Goal: Task Accomplishment & Management: Use online tool/utility

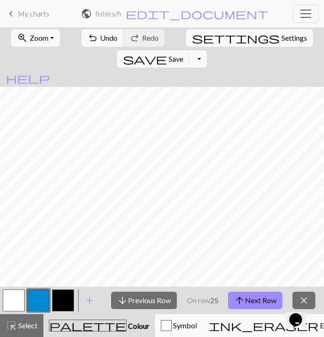
scroll to position [371, 822]
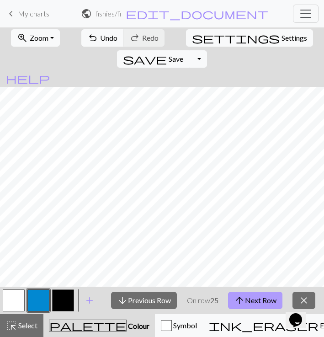
click at [241, 305] on span "arrow_upward" at bounding box center [239, 300] width 11 height 13
click at [255, 302] on button "arrow_upward Next Row" at bounding box center [255, 299] width 54 height 17
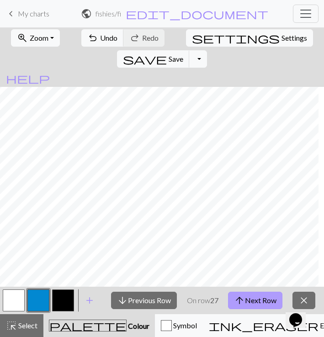
scroll to position [368, 816]
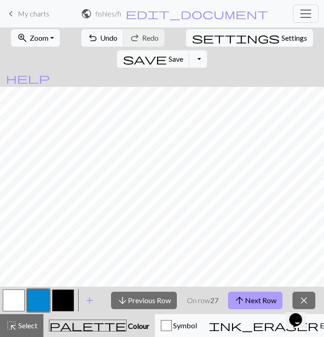
click at [252, 294] on button "arrow_upward Next Row" at bounding box center [255, 299] width 54 height 17
click at [258, 299] on button "arrow_upward Next Row" at bounding box center [255, 299] width 54 height 17
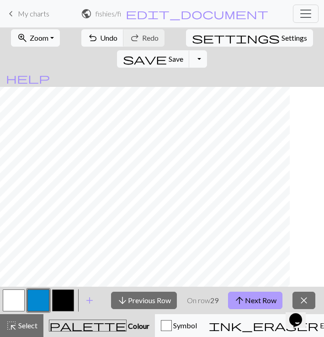
scroll to position [358, 197]
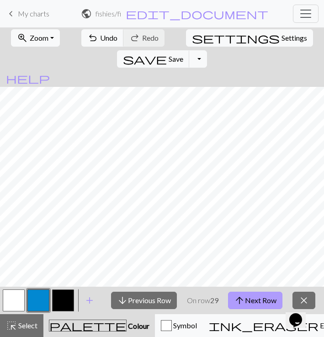
click at [249, 294] on button "arrow_upward Next Row" at bounding box center [255, 299] width 54 height 17
click at [247, 301] on button "arrow_upward Next Row" at bounding box center [255, 299] width 54 height 17
click at [270, 306] on button "arrow_upward Next Row" at bounding box center [255, 299] width 54 height 17
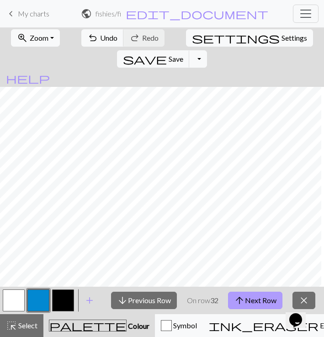
scroll to position [329, 770]
click at [252, 300] on button "arrow_upward Next Row" at bounding box center [255, 299] width 54 height 17
click at [260, 297] on button "arrow_upward Next Row" at bounding box center [255, 299] width 54 height 17
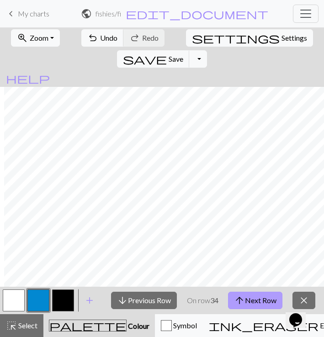
scroll to position [325, 812]
click at [251, 290] on div "arrow_downward Previous Row On row 34 arrow_upward Next Row close" at bounding box center [213, 299] width 222 height 27
click at [252, 302] on button "arrow_upward Next Row" at bounding box center [255, 299] width 54 height 17
click at [256, 305] on button "arrow_upward Next Row" at bounding box center [255, 299] width 54 height 17
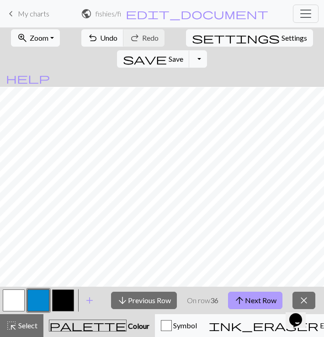
scroll to position [282, 803]
click at [250, 297] on button "arrow_upward Next Row" at bounding box center [255, 299] width 54 height 17
click at [255, 298] on button "arrow_upward Next Row" at bounding box center [255, 299] width 54 height 17
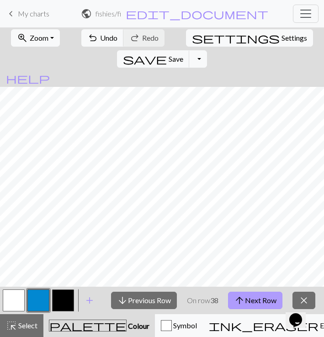
click at [248, 298] on button "arrow_upward Next Row" at bounding box center [255, 299] width 54 height 17
click at [254, 299] on button "arrow_upward Next Row" at bounding box center [255, 299] width 54 height 17
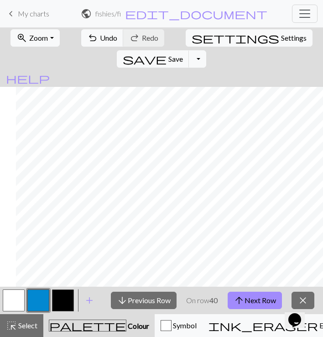
scroll to position [269, 744]
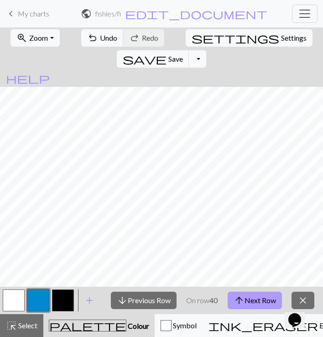
click at [251, 305] on button "arrow_upward Next Row" at bounding box center [255, 299] width 54 height 17
click at [244, 304] on span "arrow_upward" at bounding box center [239, 300] width 11 height 13
click at [246, 297] on button "arrow_upward Next Row" at bounding box center [255, 299] width 54 height 17
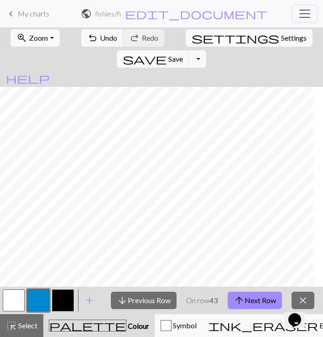
scroll to position [243, 300]
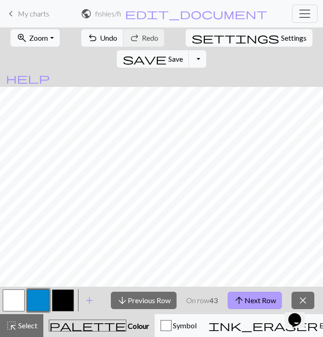
click at [257, 296] on button "arrow_upward Next Row" at bounding box center [255, 299] width 54 height 17
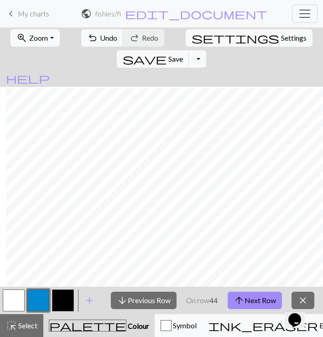
scroll to position [243, 719]
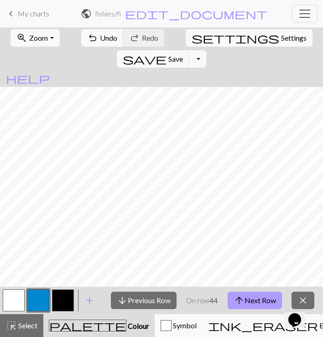
click at [257, 301] on button "arrow_upward Next Row" at bounding box center [255, 299] width 54 height 17
click at [250, 297] on button "arrow_upward Next Row" at bounding box center [255, 299] width 54 height 17
click at [260, 300] on button "arrow_upward Next Row" at bounding box center [255, 299] width 54 height 17
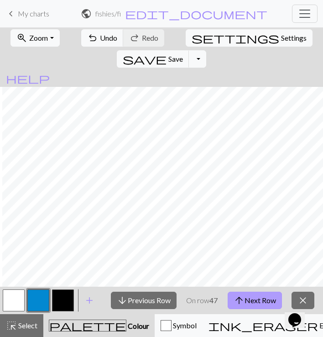
scroll to position [200, 678]
click at [249, 301] on button "arrow_upward Next Row" at bounding box center [255, 299] width 54 height 17
click at [259, 295] on button "arrow_upward Next Row" at bounding box center [255, 299] width 54 height 17
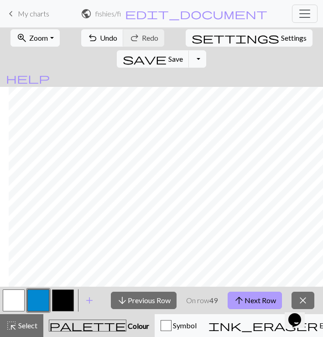
scroll to position [176, 341]
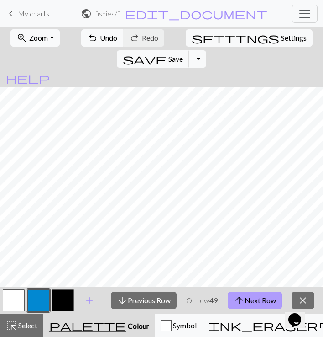
click at [264, 296] on button "arrow_upward Next Row" at bounding box center [255, 299] width 54 height 17
click at [264, 302] on button "arrow_upward Next Row" at bounding box center [255, 299] width 54 height 17
click at [253, 300] on button "arrow_upward Next Row" at bounding box center [255, 299] width 54 height 17
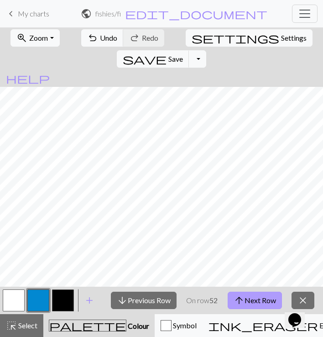
scroll to position [137, 664]
click at [260, 302] on button "arrow_upward Next Row" at bounding box center [255, 299] width 54 height 17
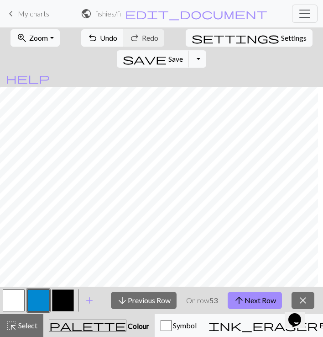
scroll to position [132, 658]
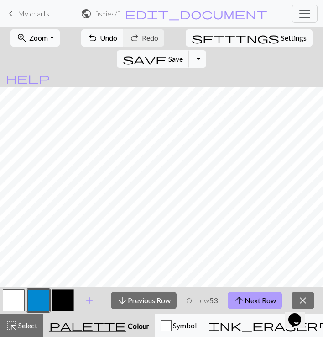
click at [257, 296] on button "arrow_upward Next Row" at bounding box center [255, 299] width 54 height 17
click at [249, 295] on button "arrow_upward Next Row" at bounding box center [255, 299] width 54 height 17
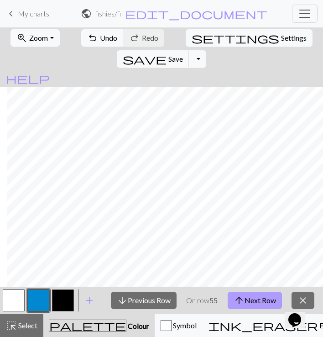
scroll to position [130, 380]
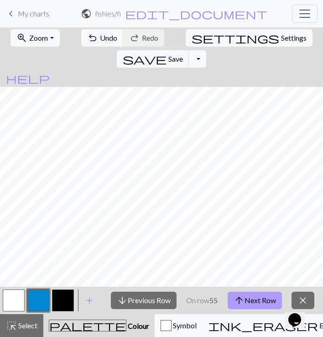
click at [261, 302] on button "arrow_upward Next Row" at bounding box center [255, 299] width 54 height 17
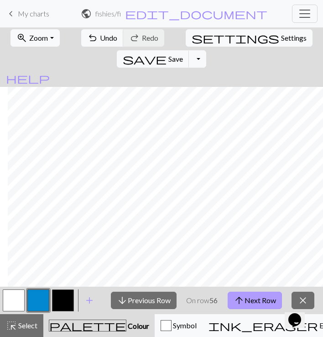
scroll to position [131, 656]
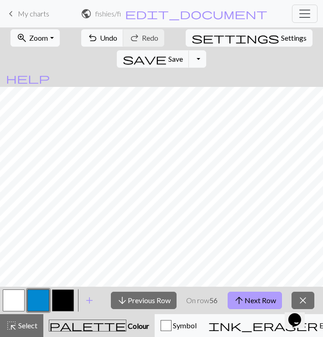
click at [256, 304] on button "arrow_upward Next Row" at bounding box center [255, 299] width 54 height 17
click at [244, 300] on span "arrow_upward" at bounding box center [239, 300] width 11 height 13
click at [253, 293] on button "arrow_upward Next Row" at bounding box center [255, 299] width 54 height 17
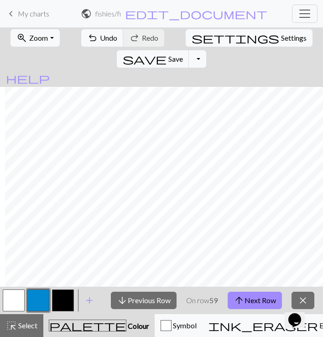
scroll to position [127, 383]
click at [254, 300] on button "arrow_upward Next Row" at bounding box center [255, 299] width 54 height 17
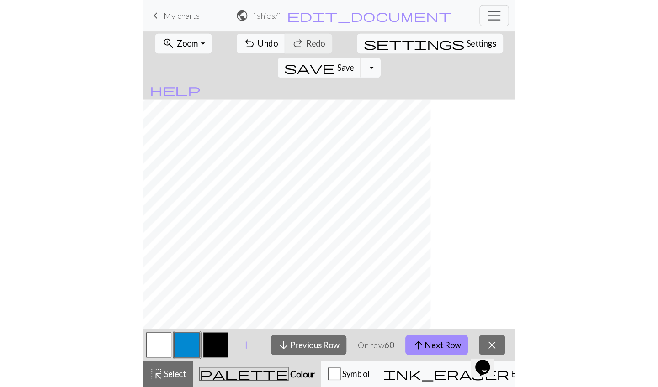
scroll to position [128, 559]
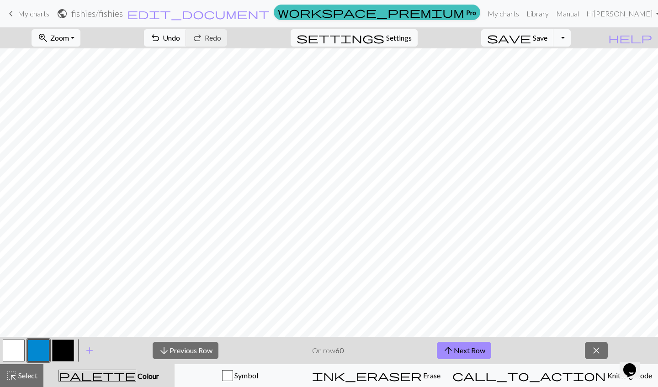
click at [42, 18] on link "keyboard_arrow_left My charts" at bounding box center [27, 14] width 44 height 16
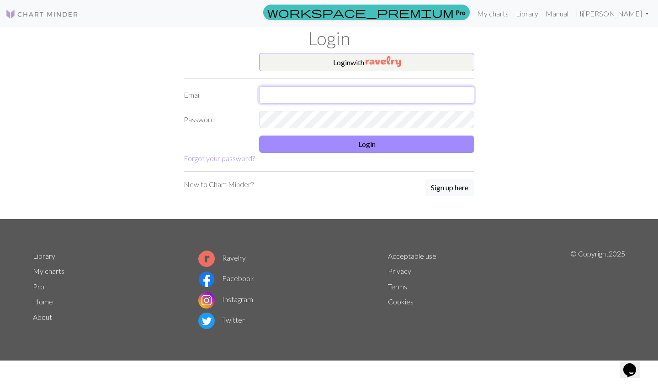
type input "quinn.nixon15@gmail.com"
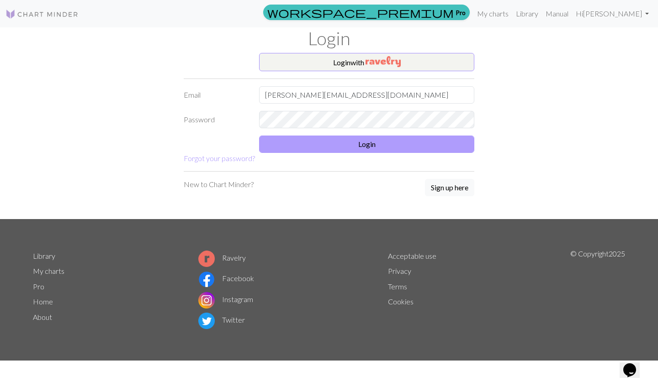
click at [323, 140] on button "Login" at bounding box center [366, 144] width 215 height 17
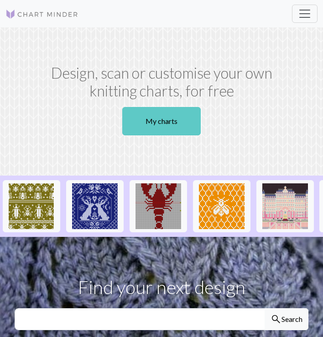
click at [165, 117] on link "My charts" at bounding box center [161, 121] width 79 height 28
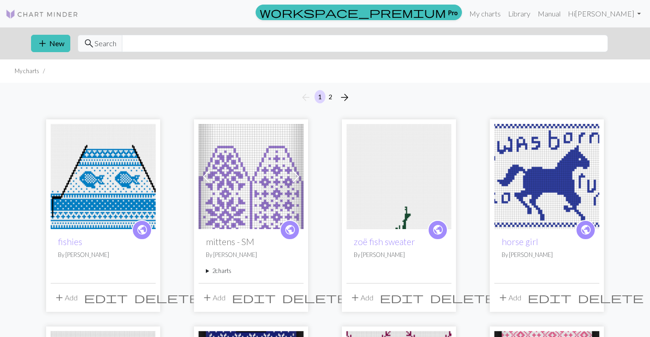
click at [69, 297] on button "add Add" at bounding box center [66, 297] width 30 height 17
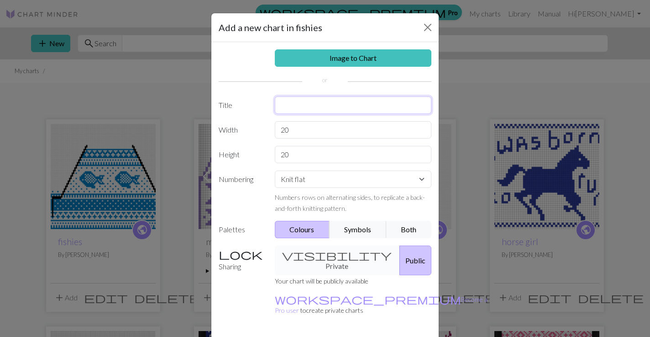
click at [298, 103] on input "text" at bounding box center [353, 104] width 157 height 17
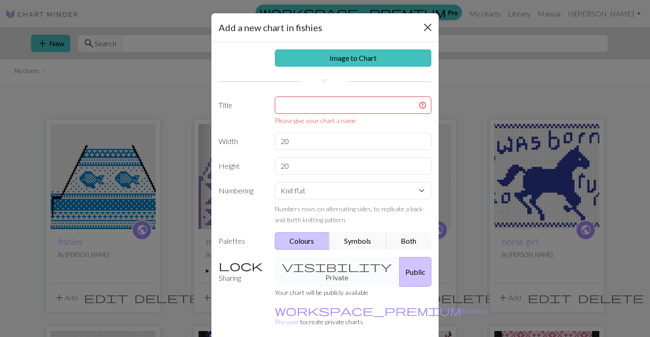
click at [323, 25] on button "Close" at bounding box center [428, 27] width 15 height 15
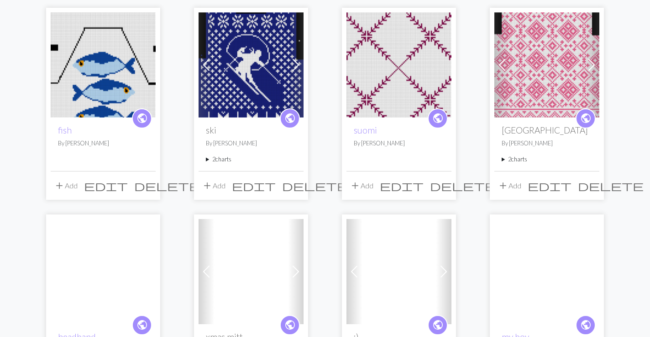
scroll to position [327, 0]
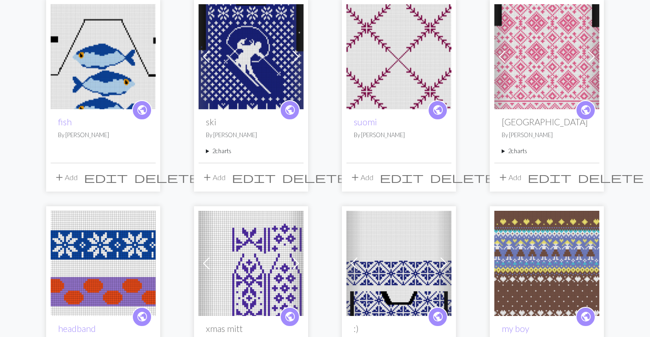
click at [214, 152] on summary "2 charts" at bounding box center [251, 151] width 90 height 9
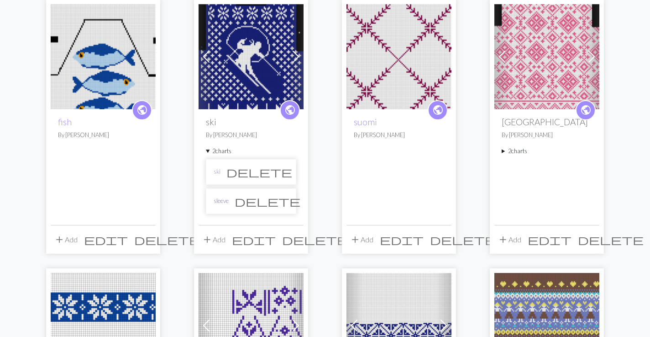
click at [221, 202] on link "sleeve" at bounding box center [221, 200] width 15 height 9
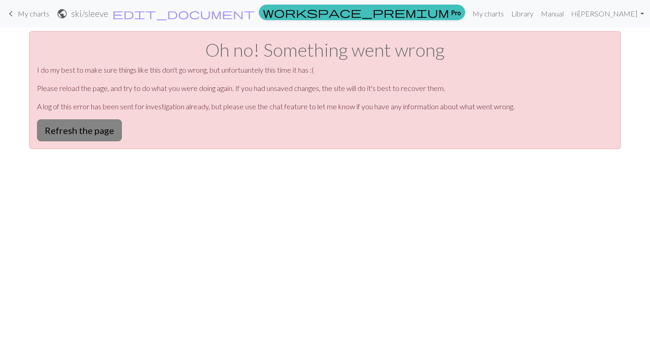
click at [99, 124] on button "Refresh the page" at bounding box center [79, 130] width 85 height 22
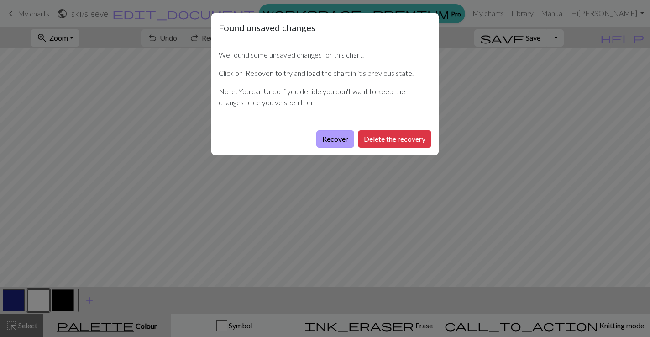
click at [332, 138] on button "Recover" at bounding box center [336, 138] width 38 height 17
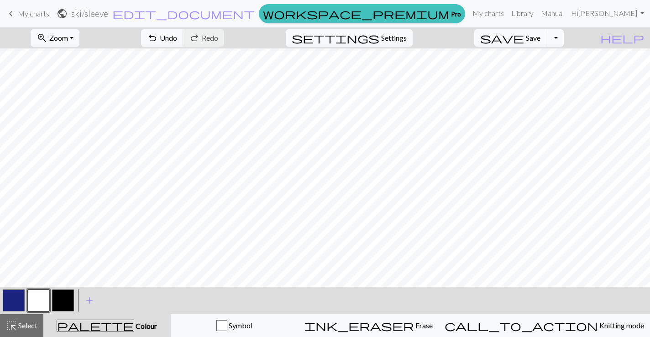
click at [37, 16] on span "My charts" at bounding box center [34, 13] width 32 height 9
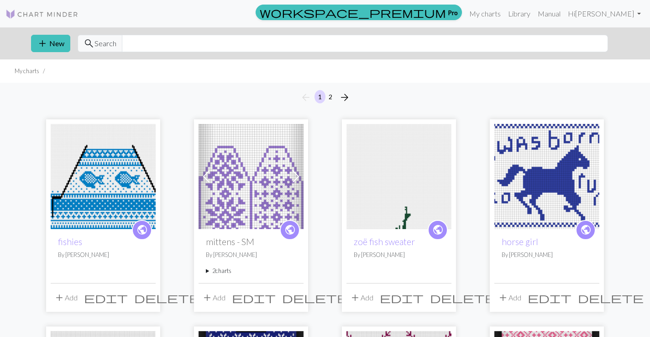
click at [67, 292] on button "add Add" at bounding box center [66, 297] width 30 height 17
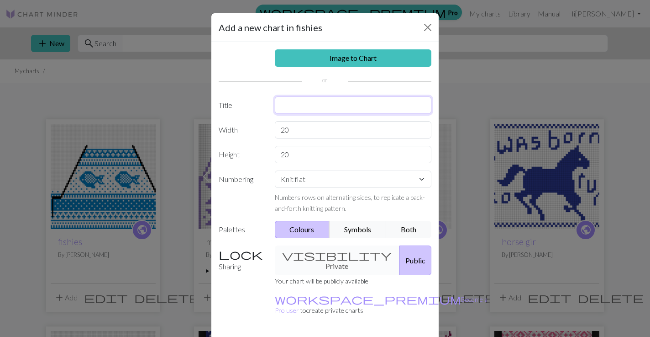
click at [283, 109] on input "text" at bounding box center [353, 104] width 157 height 17
type input "sleeve"
click at [285, 131] on input "20" at bounding box center [353, 129] width 157 height 17
type input "80"
click at [284, 156] on input "20" at bounding box center [353, 154] width 157 height 17
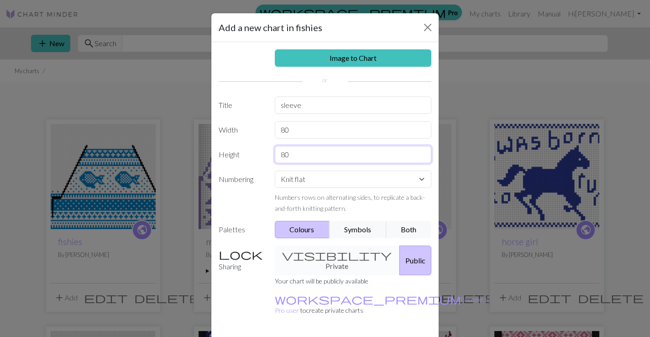
type input "80"
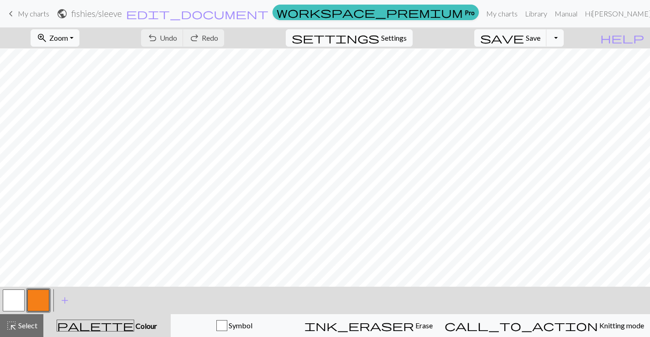
scroll to position [534, 0]
click at [44, 301] on button "button" at bounding box center [38, 300] width 22 height 22
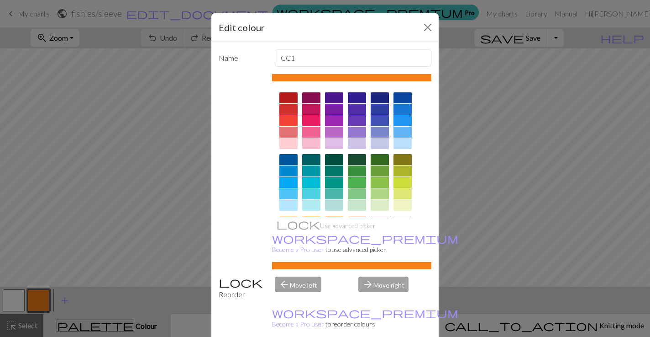
click at [292, 171] on div at bounding box center [289, 170] width 18 height 11
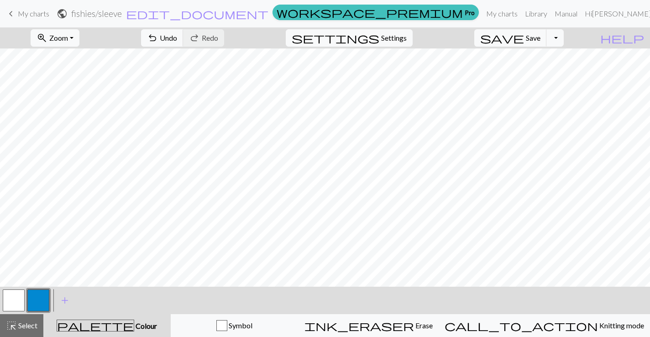
scroll to position [534, 7]
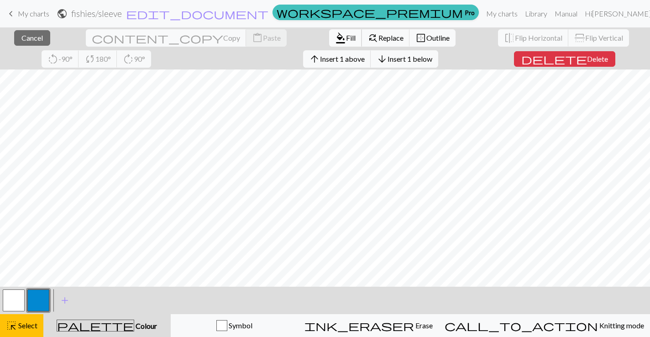
click at [335, 35] on span "format_color_fill" at bounding box center [340, 38] width 11 height 13
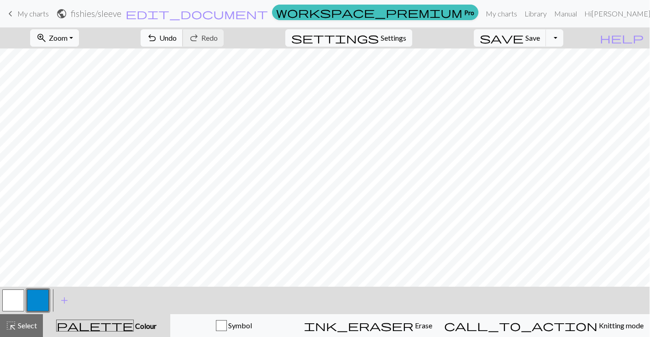
scroll to position [0, 0]
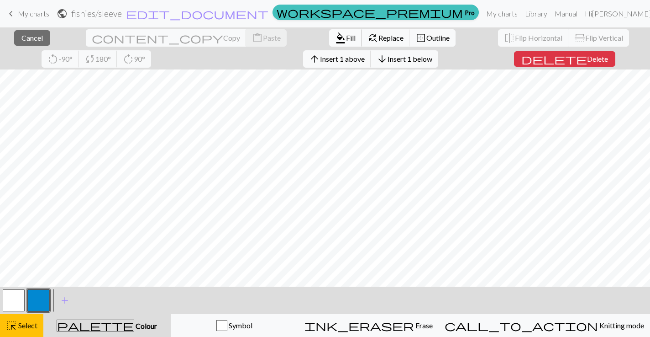
click at [346, 36] on span "Fill" at bounding box center [351, 37] width 10 height 9
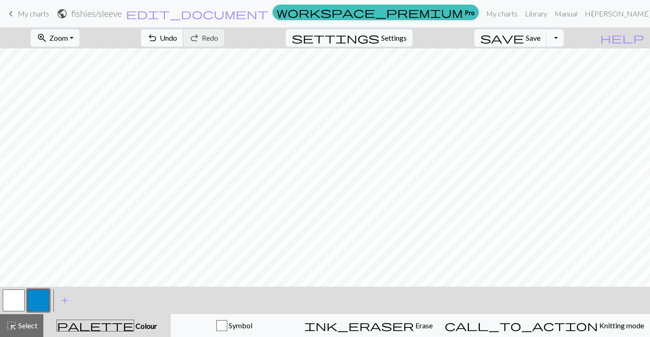
scroll to position [534, 0]
click at [158, 43] on span "undo" at bounding box center [152, 38] width 11 height 13
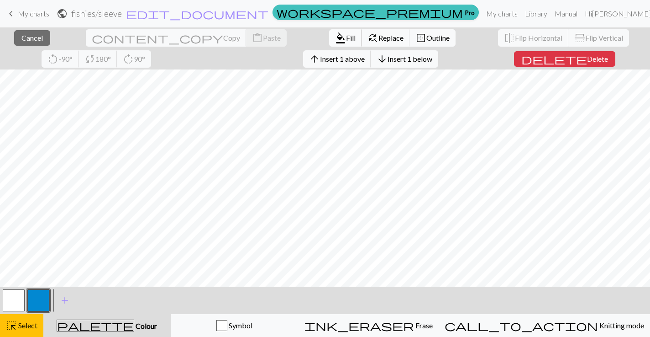
click at [346, 39] on span "Fill" at bounding box center [351, 37] width 10 height 9
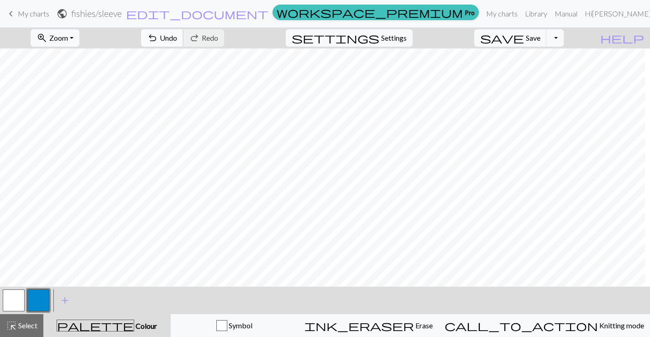
scroll to position [534, 282]
click at [403, 38] on span "Settings" at bounding box center [394, 37] width 26 height 11
select select "aran"
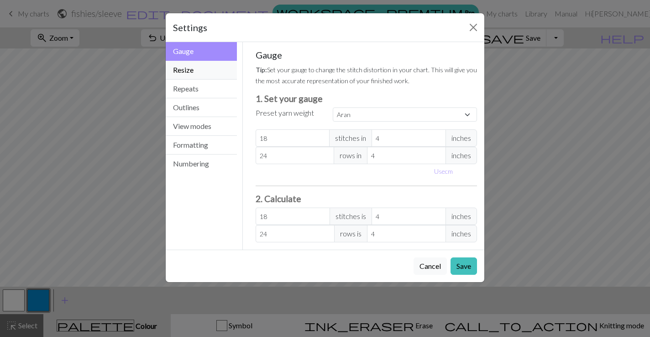
click at [190, 72] on button "Resize" at bounding box center [201, 70] width 71 height 19
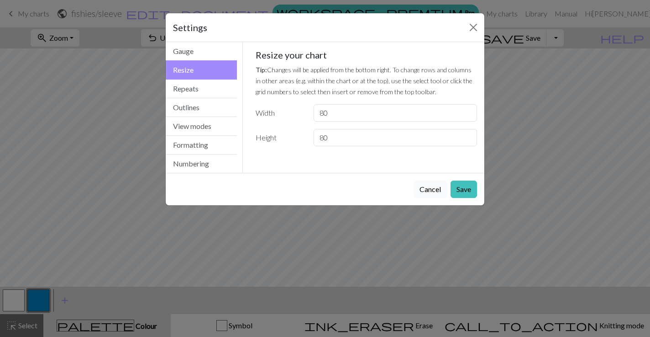
click at [435, 189] on button "Cancel" at bounding box center [430, 188] width 33 height 17
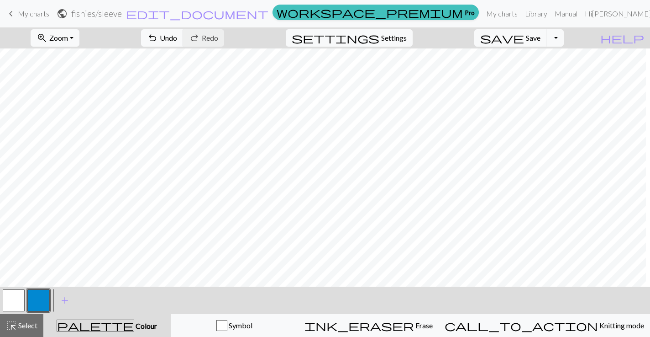
scroll to position [534, 0]
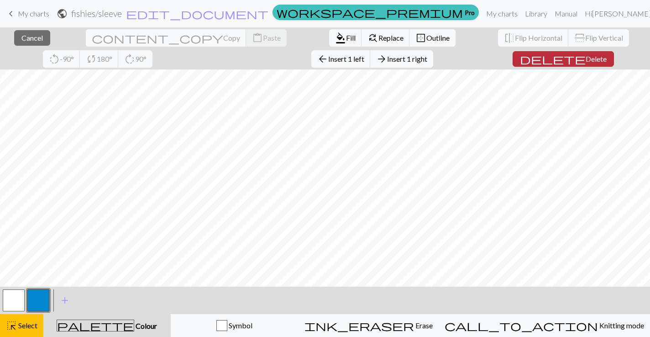
click at [586, 57] on span "Delete" at bounding box center [596, 58] width 21 height 9
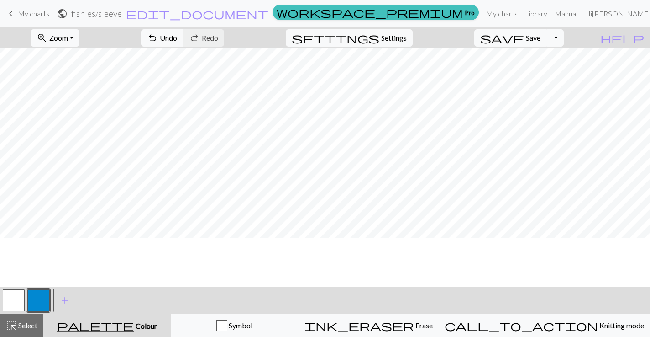
scroll to position [475, 110]
click at [184, 33] on button "undo Undo Undo" at bounding box center [162, 37] width 42 height 17
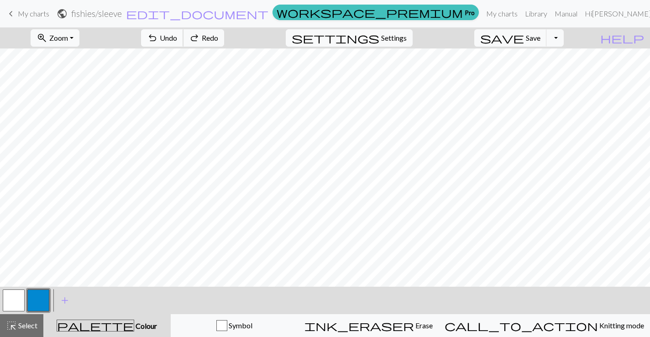
click at [184, 33] on button "undo Undo Undo" at bounding box center [162, 37] width 42 height 17
click at [14, 301] on button "button" at bounding box center [14, 300] width 22 height 22
click at [47, 303] on button "button" at bounding box center [38, 300] width 22 height 22
click at [184, 31] on button "undo Undo Undo" at bounding box center [162, 37] width 42 height 17
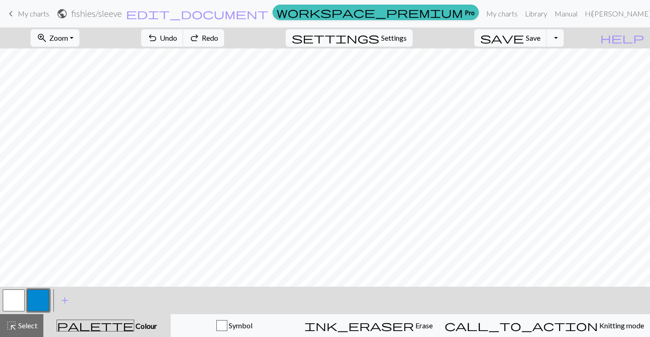
click at [13, 296] on button "button" at bounding box center [14, 300] width 22 height 22
click at [35, 300] on button "button" at bounding box center [38, 300] width 22 height 22
click at [184, 31] on button "undo Undo Undo" at bounding box center [162, 37] width 42 height 17
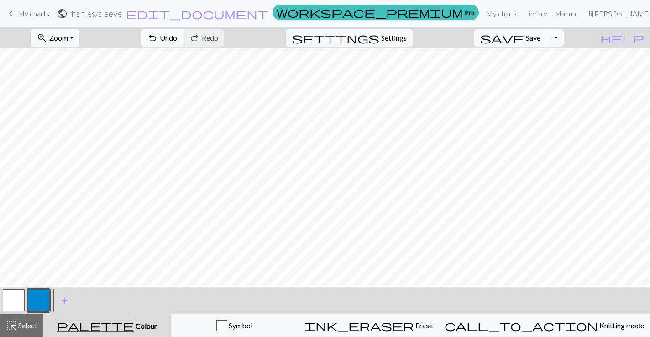
click at [177, 40] on span "Undo" at bounding box center [168, 37] width 17 height 9
click at [21, 295] on button "button" at bounding box center [14, 300] width 22 height 22
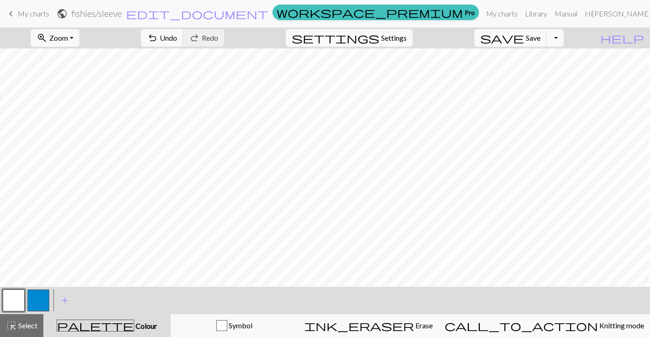
scroll to position [434, 216]
click at [40, 295] on button "button" at bounding box center [38, 300] width 22 height 22
click at [177, 40] on span "Undo" at bounding box center [168, 37] width 17 height 9
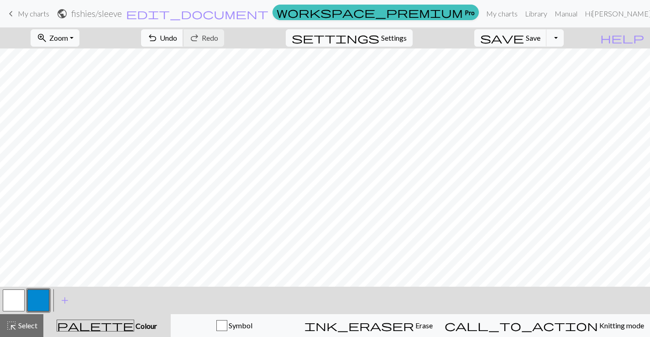
click at [184, 42] on button "undo Undo Undo" at bounding box center [162, 37] width 42 height 17
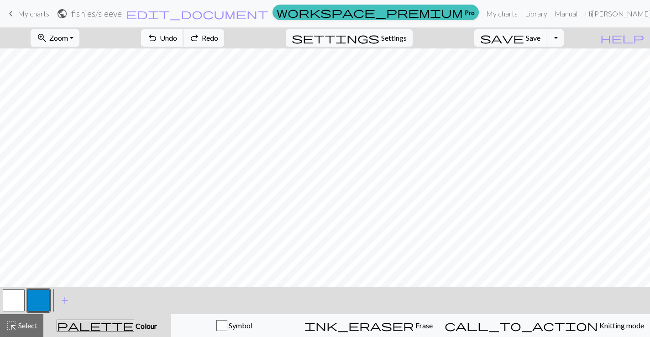
click at [184, 42] on button "undo Undo Undo" at bounding box center [162, 37] width 42 height 17
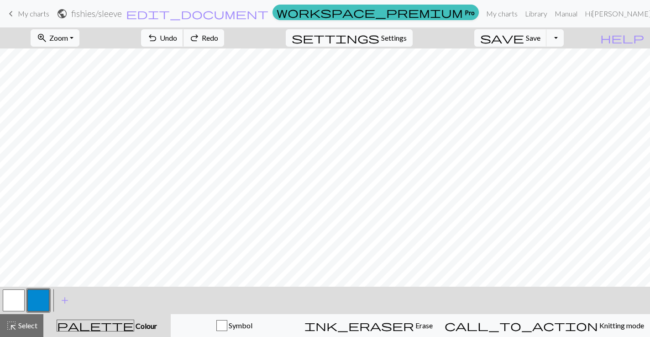
click at [184, 42] on button "undo Undo Undo" at bounding box center [162, 37] width 42 height 17
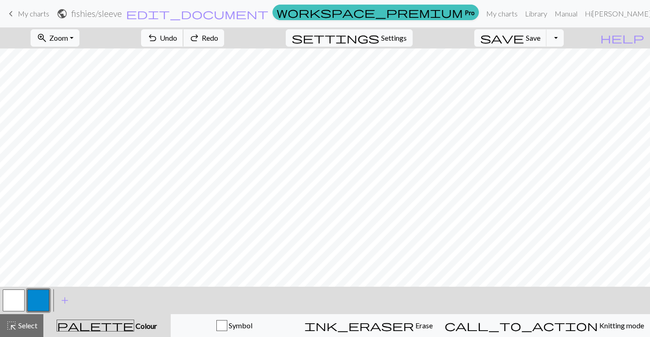
click at [184, 42] on button "undo Undo Undo" at bounding box center [162, 37] width 42 height 17
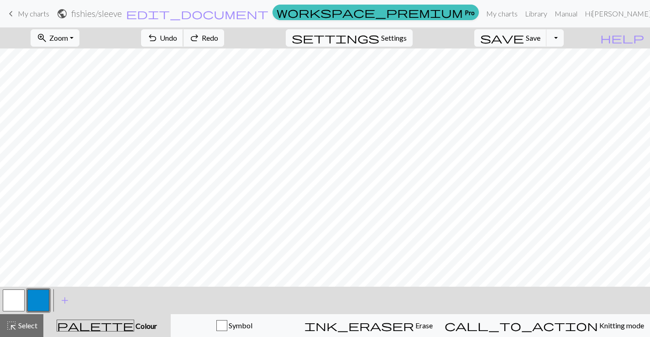
click at [184, 42] on button "undo Undo Undo" at bounding box center [162, 37] width 42 height 17
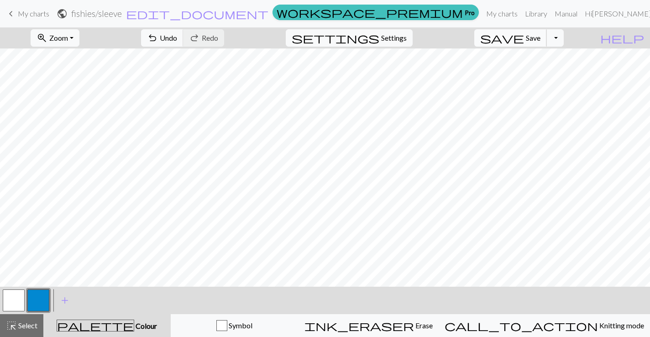
click at [541, 36] on span "Save" at bounding box center [533, 37] width 15 height 9
click at [29, 15] on div "Chart saved" at bounding box center [325, 18] width 650 height 36
click at [177, 35] on span "Undo" at bounding box center [168, 37] width 17 height 9
click at [177, 38] on span "Undo" at bounding box center [168, 37] width 17 height 9
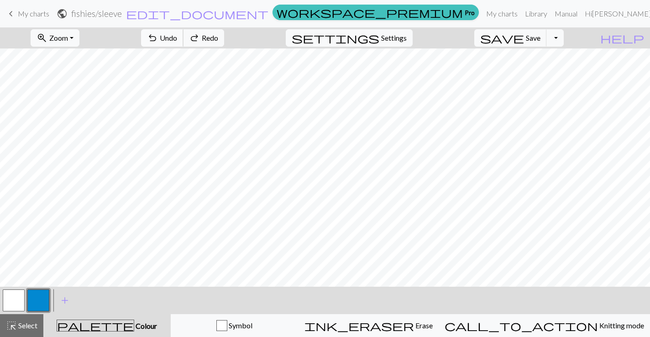
click at [177, 38] on span "Undo" at bounding box center [168, 37] width 17 height 9
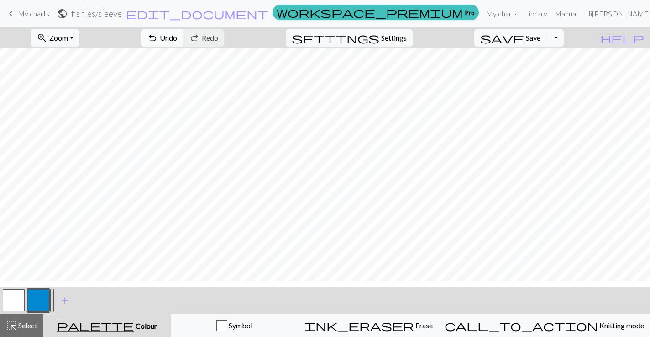
scroll to position [253, 0]
click at [158, 37] on span "undo" at bounding box center [152, 38] width 11 height 13
click at [177, 41] on span "Undo" at bounding box center [168, 37] width 17 height 9
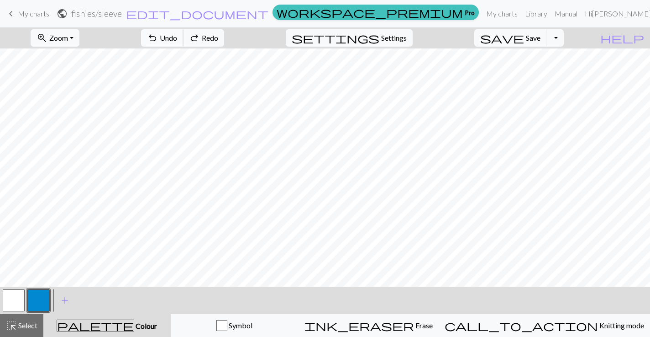
click at [177, 41] on span "Undo" at bounding box center [168, 37] width 17 height 9
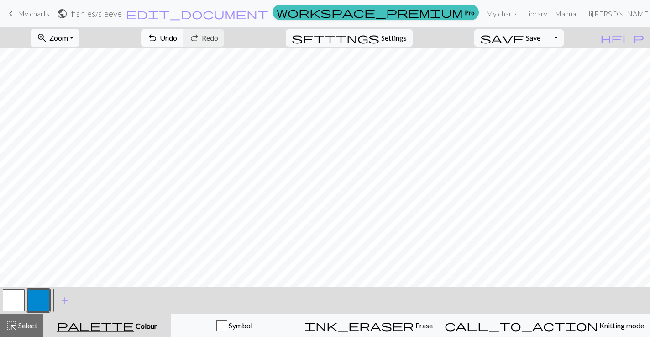
scroll to position [253, 371]
click at [158, 37] on span "undo" at bounding box center [152, 38] width 11 height 13
click at [177, 41] on span "Undo" at bounding box center [168, 37] width 17 height 9
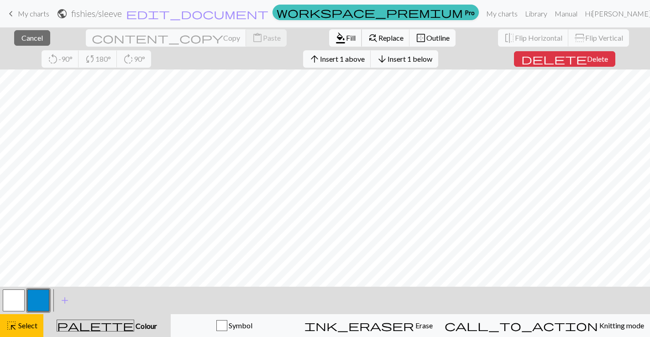
click at [346, 39] on span "Fill" at bounding box center [351, 37] width 10 height 9
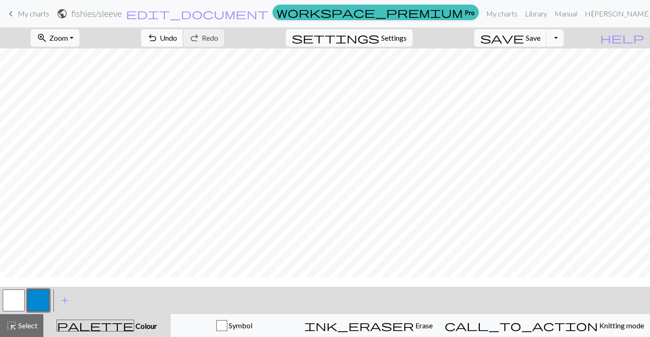
scroll to position [127, 370]
click at [177, 39] on span "Undo" at bounding box center [168, 37] width 17 height 9
click at [177, 34] on span "Undo" at bounding box center [168, 37] width 17 height 9
click at [184, 32] on button "undo Undo Undo" at bounding box center [162, 37] width 42 height 17
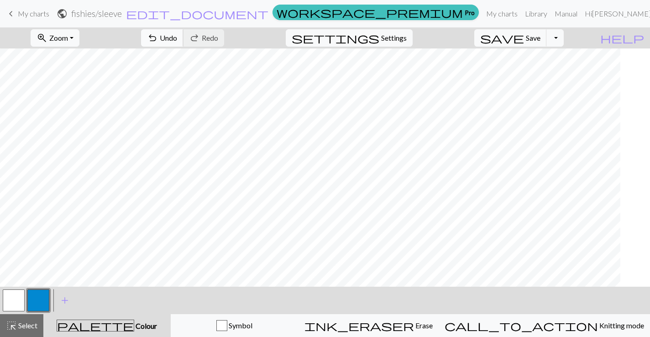
scroll to position [69, 0]
click at [184, 39] on button "undo Undo Undo" at bounding box center [162, 37] width 42 height 17
click at [524, 38] on span "save" at bounding box center [503, 38] width 44 height 13
